Goal: Information Seeking & Learning: Find contact information

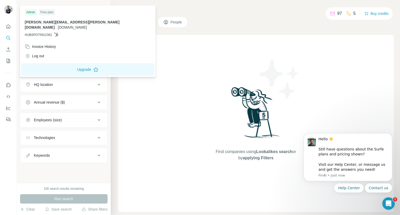
click at [9, 10] on img at bounding box center [8, 9] width 8 height 8
click at [10, 28] on icon "Quick start" at bounding box center [8, 26] width 5 height 5
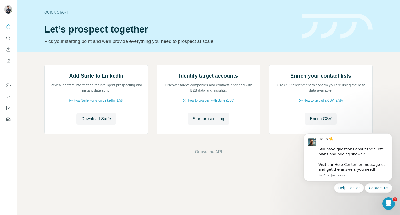
click at [48, 10] on div "Quick start" at bounding box center [169, 12] width 251 height 5
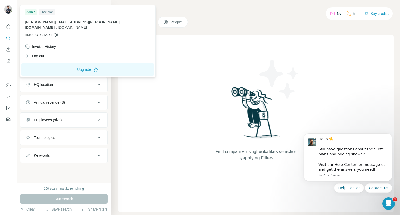
click at [10, 9] on div at bounding box center [9, 10] width 15 height 17
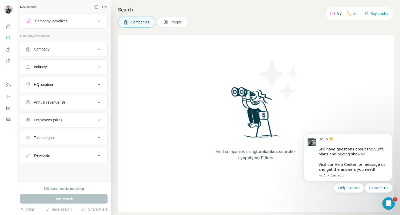
click at [10, 8] on img at bounding box center [8, 9] width 8 height 8
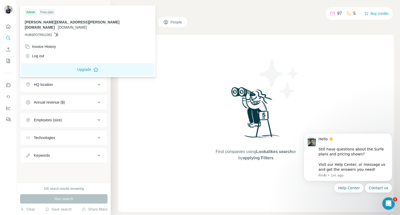
click at [193, 61] on div "Find companies using Lookalikes search or by applying Filters" at bounding box center [256, 123] width 276 height 177
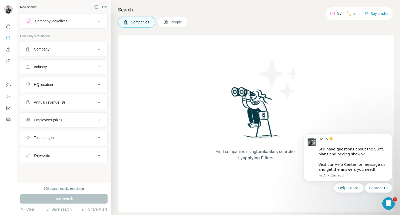
click at [180, 22] on span "People" at bounding box center [177, 22] width 12 height 5
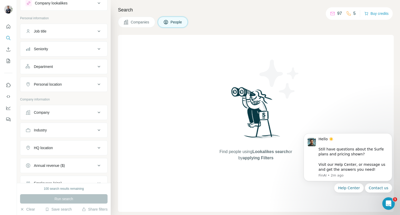
scroll to position [75, 0]
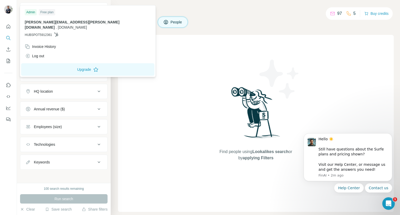
drag, startPoint x: 59, startPoint y: 28, endPoint x: 55, endPoint y: 28, distance: 4.2
click at [59, 33] on p "HUBSPOT5912361" at bounding box center [88, 35] width 126 height 5
click at [55, 33] on icon at bounding box center [56, 35] width 4 height 4
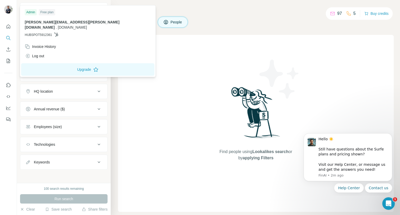
drag, startPoint x: 89, startPoint y: 25, endPoint x: 91, endPoint y: 23, distance: 2.9
click at [89, 25] on div "saverio.grossi@crossnova.com . crossnova.com HUBSPOT5912361" at bounding box center [88, 29] width 126 height 18
click at [229, 97] on img at bounding box center [256, 115] width 54 height 58
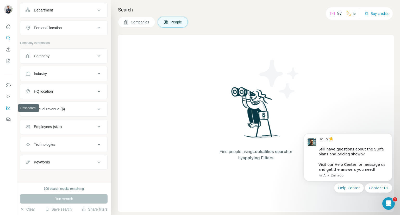
click at [10, 109] on icon "Dashboard" at bounding box center [8, 108] width 5 height 5
